Goal: Check status: Check status

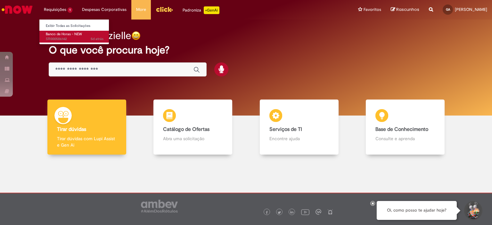
click at [80, 34] on span "Banco de Horas - NEW" at bounding box center [64, 34] width 36 height 5
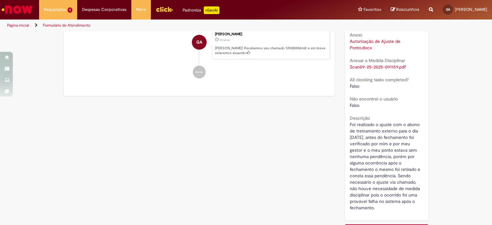
scroll to position [248, 0]
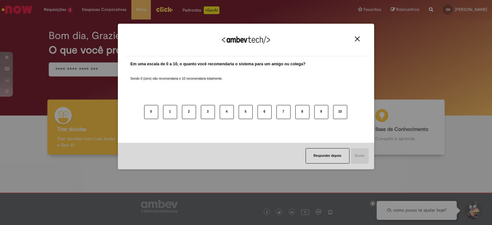
click at [355, 43] on div "Agradecemos seu feedback!" at bounding box center [245, 43] width 241 height 25
click at [355, 42] on div "Agradecemos seu feedback!" at bounding box center [245, 43] width 241 height 25
click at [357, 41] on img "Close" at bounding box center [357, 38] width 5 height 5
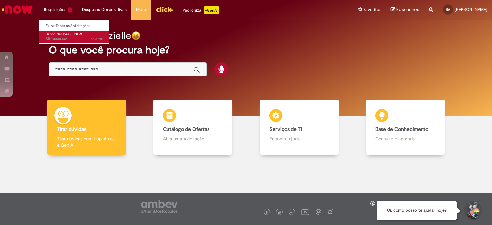
click at [83, 36] on span "5d atrás 5 dias atrás SR000586142" at bounding box center [75, 38] width 58 height 5
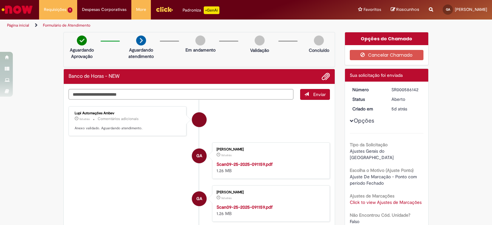
click at [27, 6] on img "Ir para a Homepage" at bounding box center [17, 9] width 33 height 13
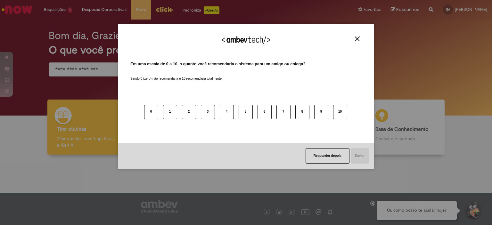
click at [353, 39] on button "Close" at bounding box center [357, 38] width 9 height 5
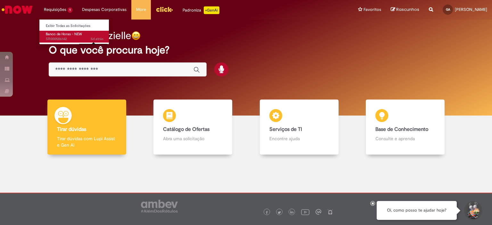
click at [91, 37] on sn-time-ago "5d atrás 5 dias atrás 25/09/2025 09:30:36" at bounding box center [97, 38] width 13 height 5
